Goal: Transaction & Acquisition: Purchase product/service

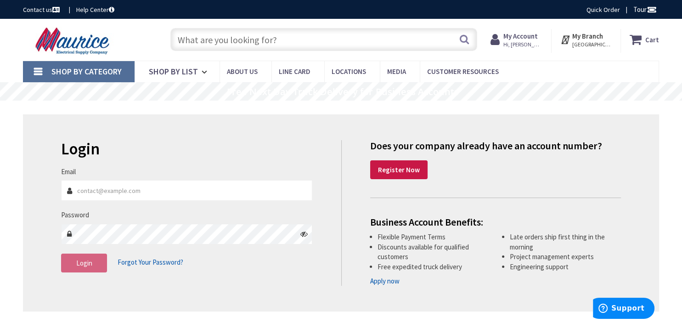
click at [239, 41] on input "text" at bounding box center [324, 39] width 307 height 23
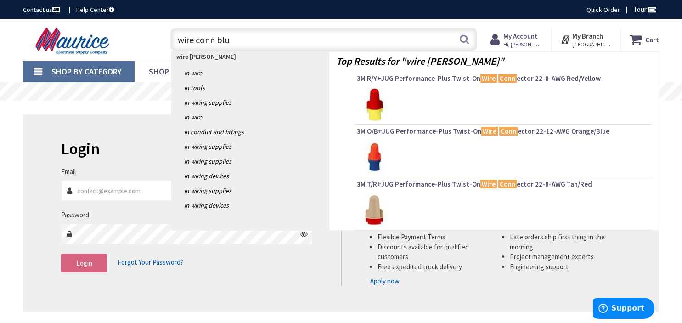
type input "wire conn blue"
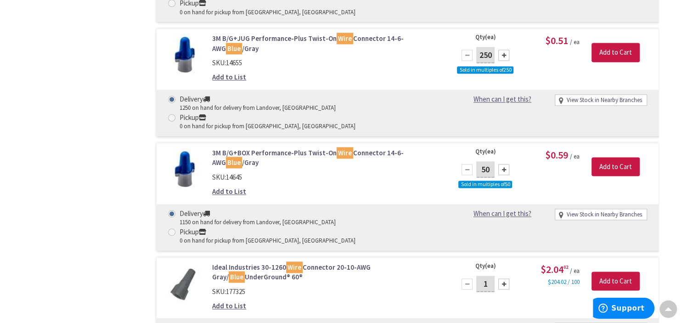
scroll to position [1358, 0]
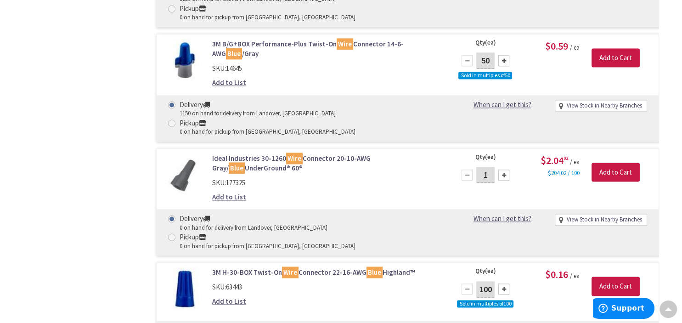
click at [233, 267] on link "3M H-30-BOX Twist-On Wire Connector 22-16-AWG Blue Highland™" at bounding box center [327, 272] width 230 height 10
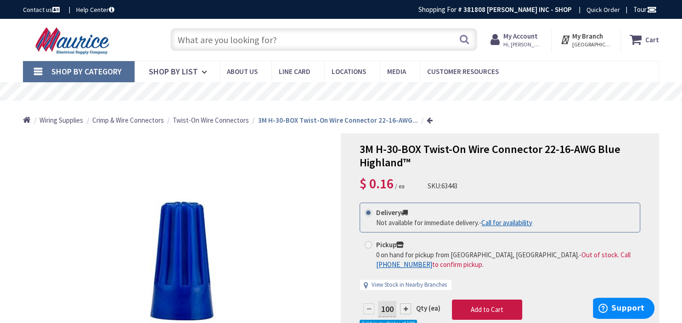
click at [275, 40] on input "text" at bounding box center [324, 39] width 307 height 23
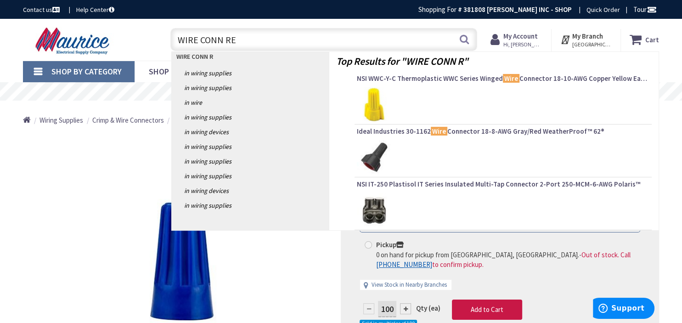
type input "WIRE CONN RED"
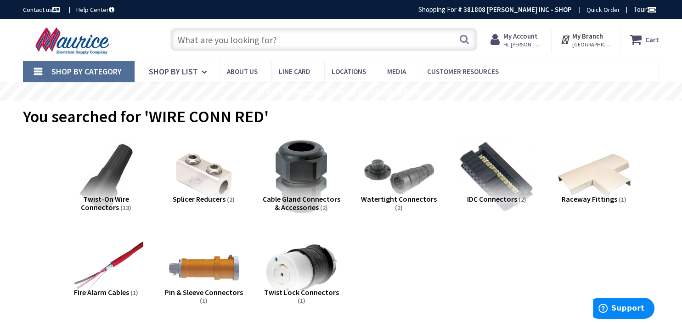
click at [318, 46] on input "text" at bounding box center [324, 39] width 307 height 23
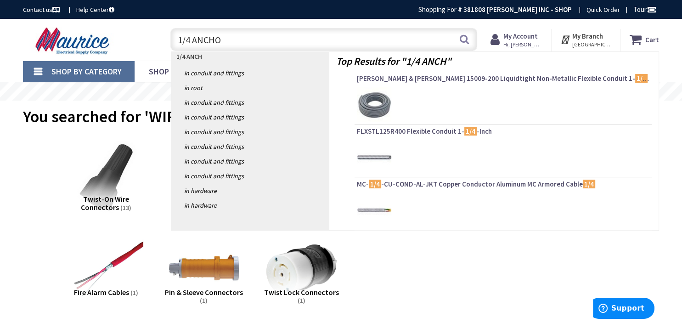
type input "1/4 ANCHOR"
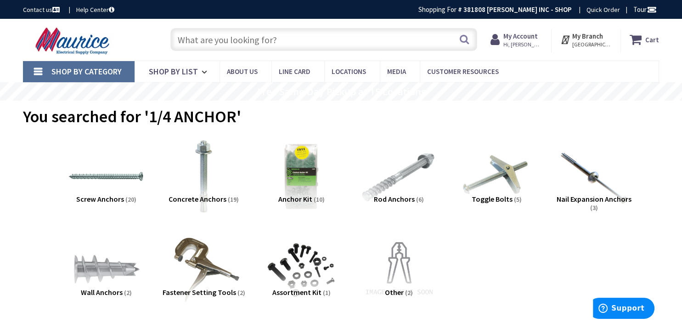
click at [349, 36] on input "text" at bounding box center [324, 39] width 307 height 23
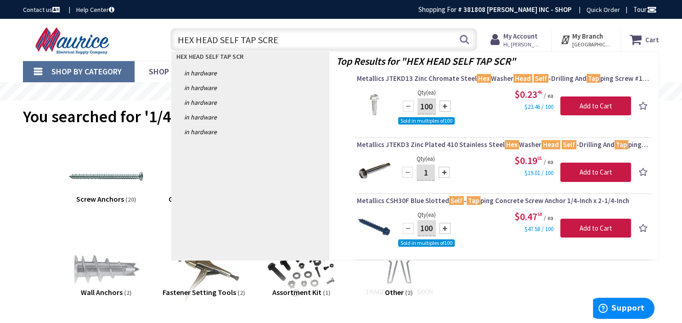
type input "HEX HEAD SELF TAP SCREW"
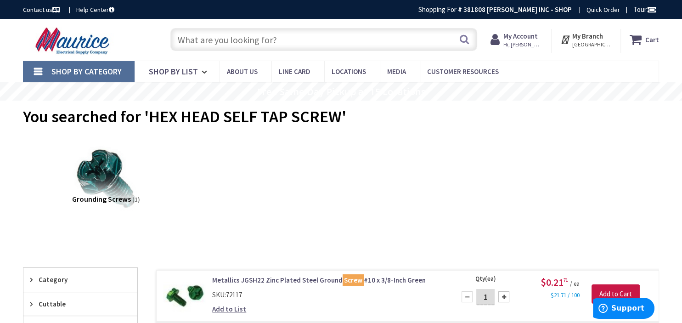
click at [270, 38] on input "text" at bounding box center [324, 39] width 307 height 23
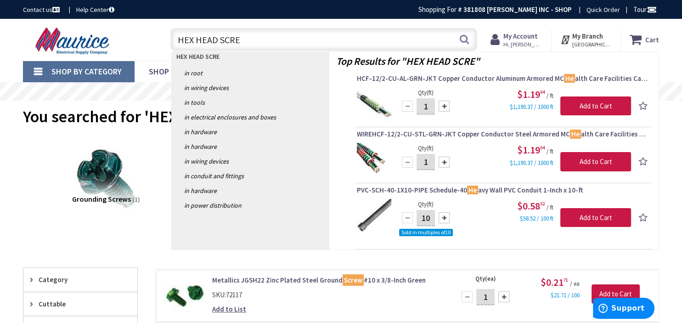
type input "HEX HEAD SCREW"
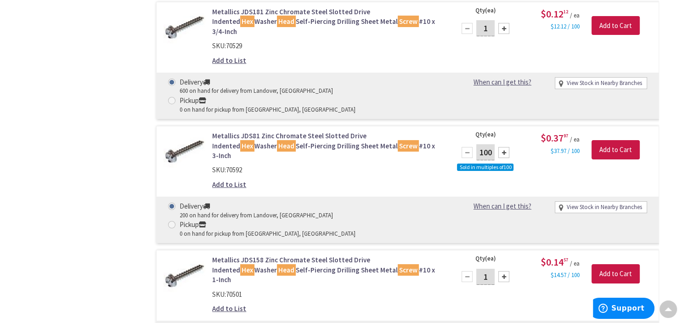
scroll to position [3136, 0]
